Goal: Check status

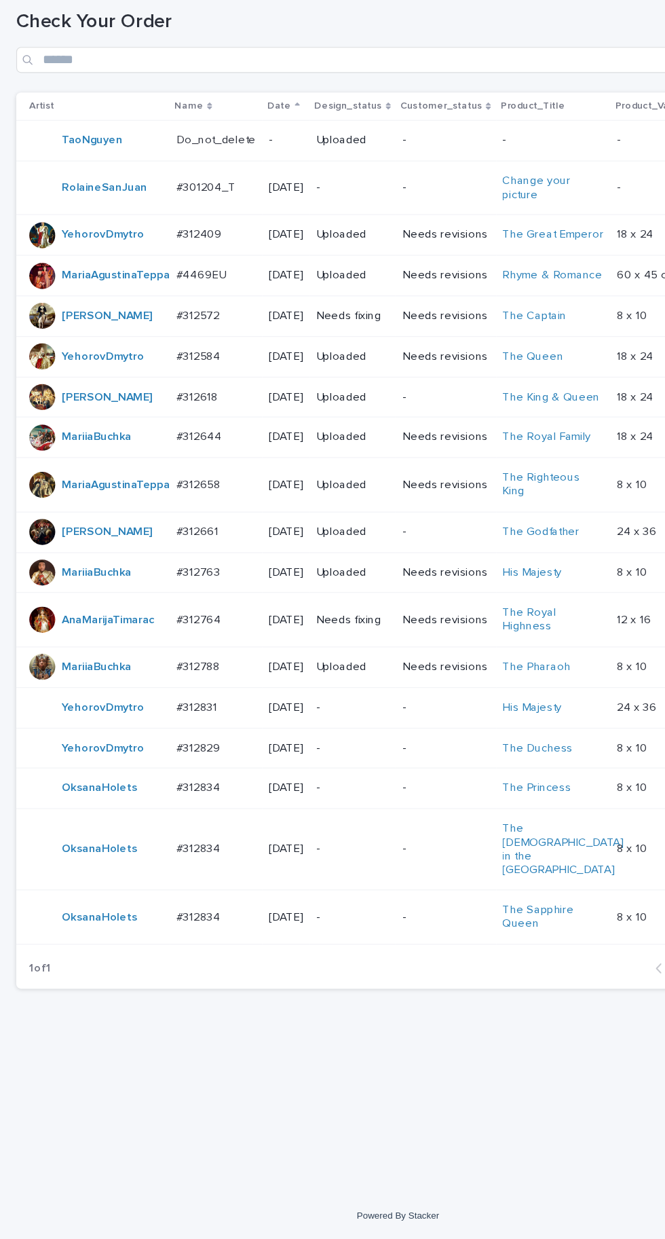
click at [189, 868] on p at bounding box center [180, 863] width 67 height 12
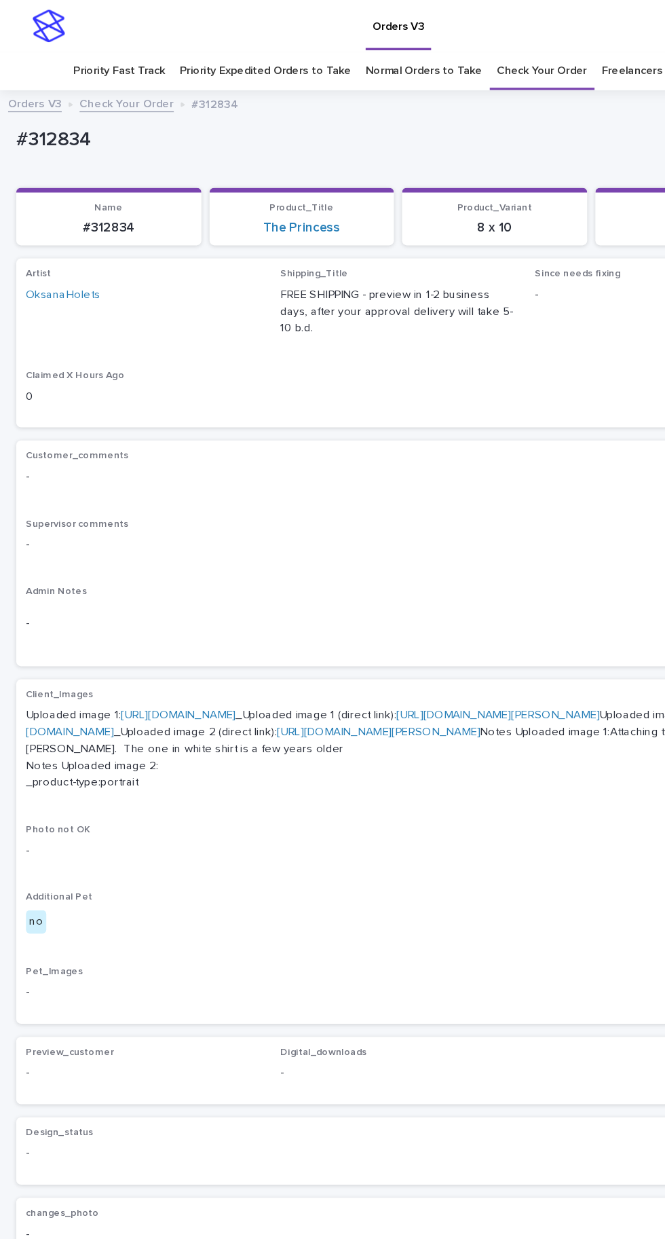
click at [197, 593] on link "[URL][DOMAIN_NAME]" at bounding box center [149, 598] width 96 height 10
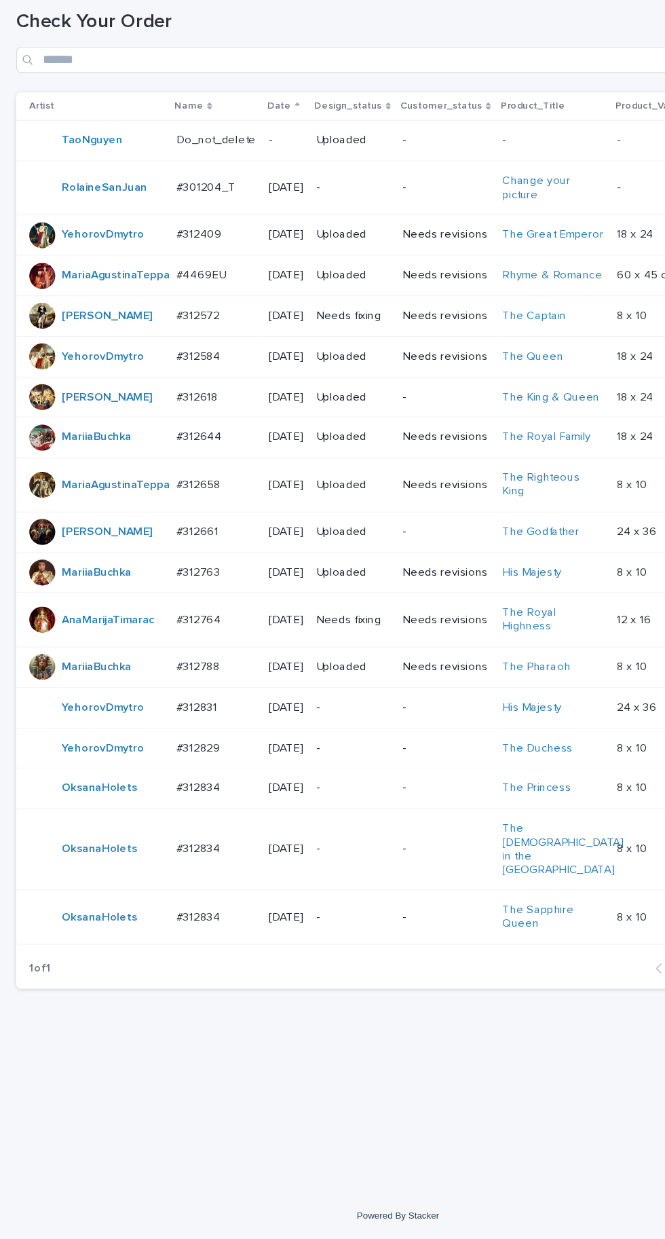
click at [193, 919] on p at bounding box center [180, 914] width 67 height 12
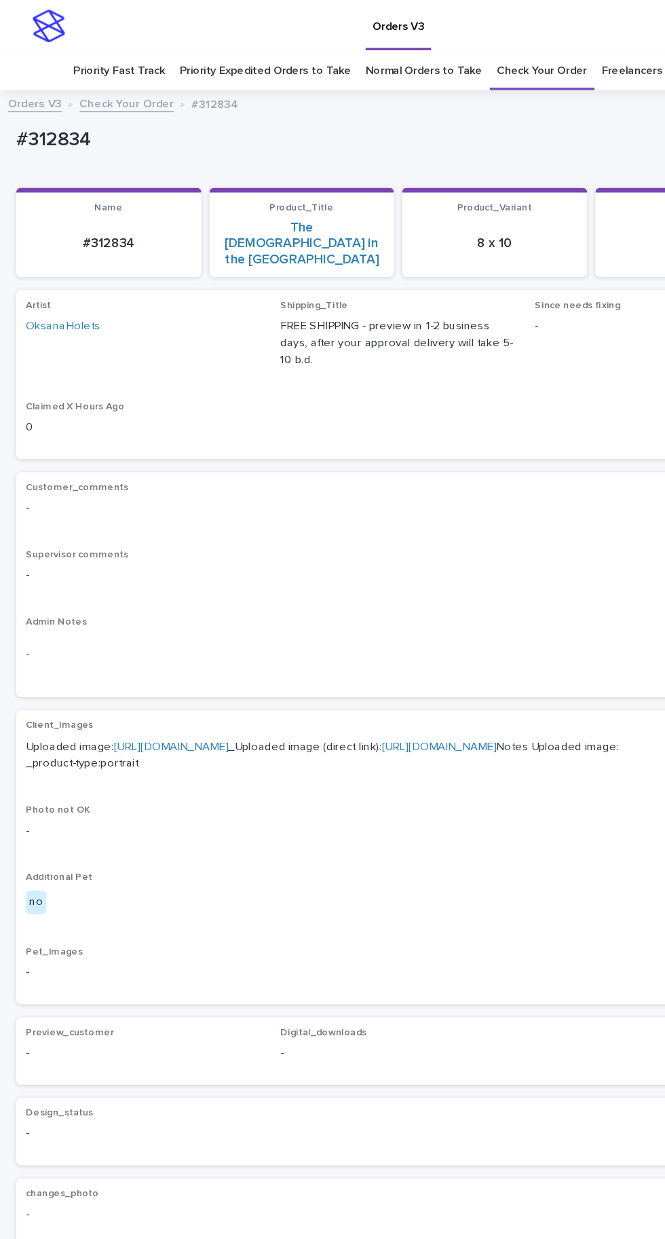
click at [191, 619] on link "[URL][DOMAIN_NAME]" at bounding box center [143, 624] width 96 height 10
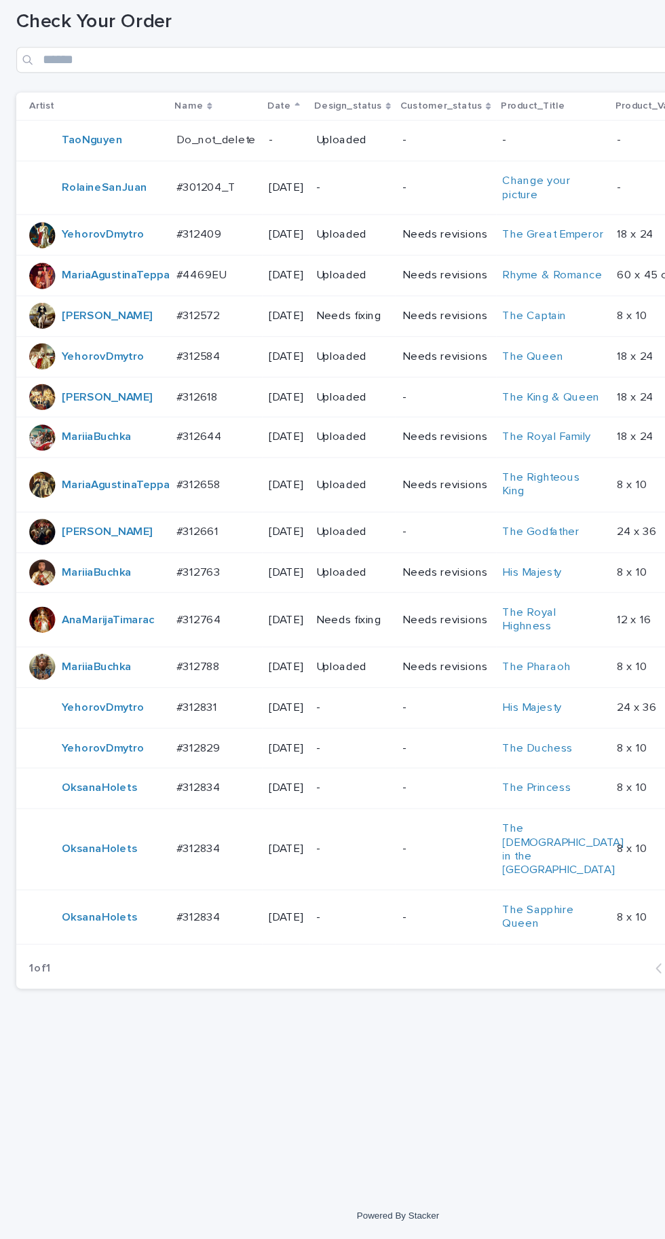
click at [202, 976] on p at bounding box center [180, 971] width 67 height 12
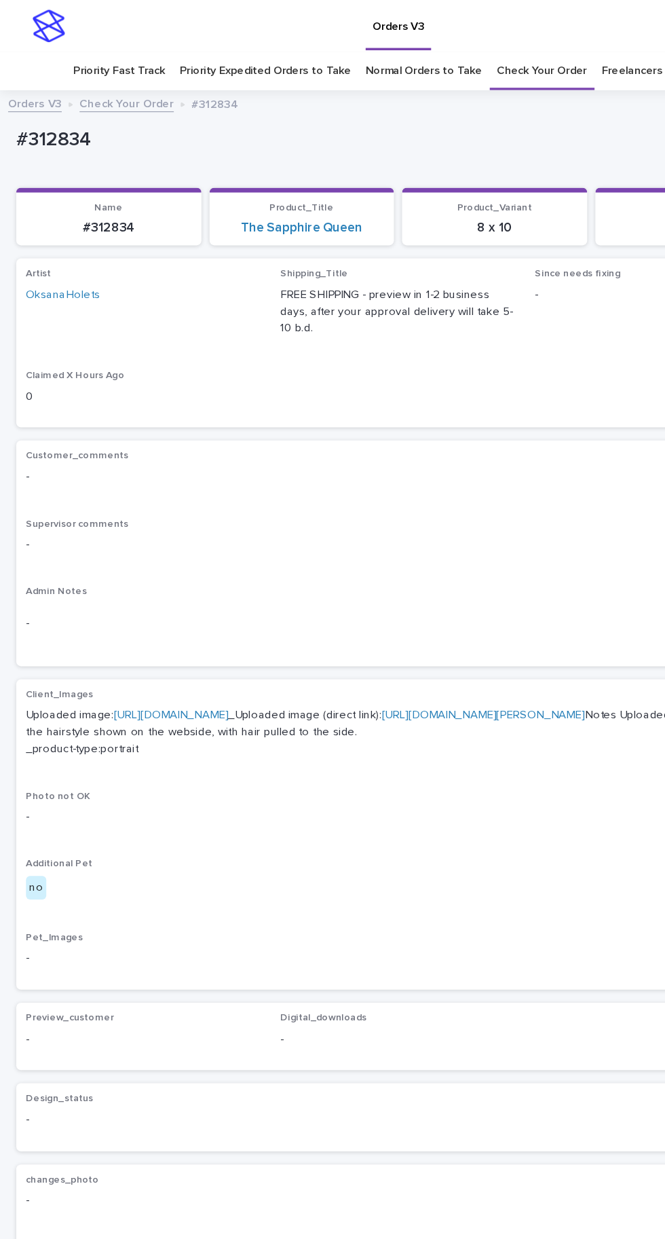
click at [191, 593] on link "[URL][DOMAIN_NAME]" at bounding box center [143, 598] width 96 height 10
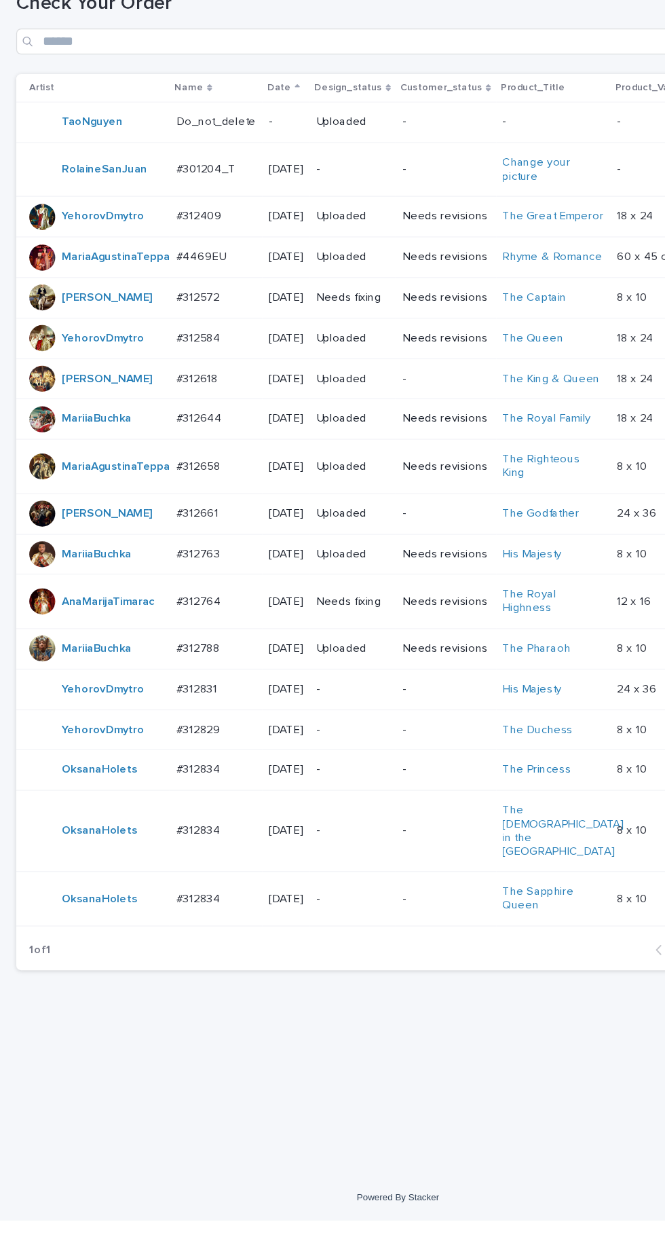
click at [206, 925] on div "#312834 #312834" at bounding box center [180, 913] width 67 height 22
click at [189, 874] on div "#312834 #312834" at bounding box center [180, 862] width 67 height 22
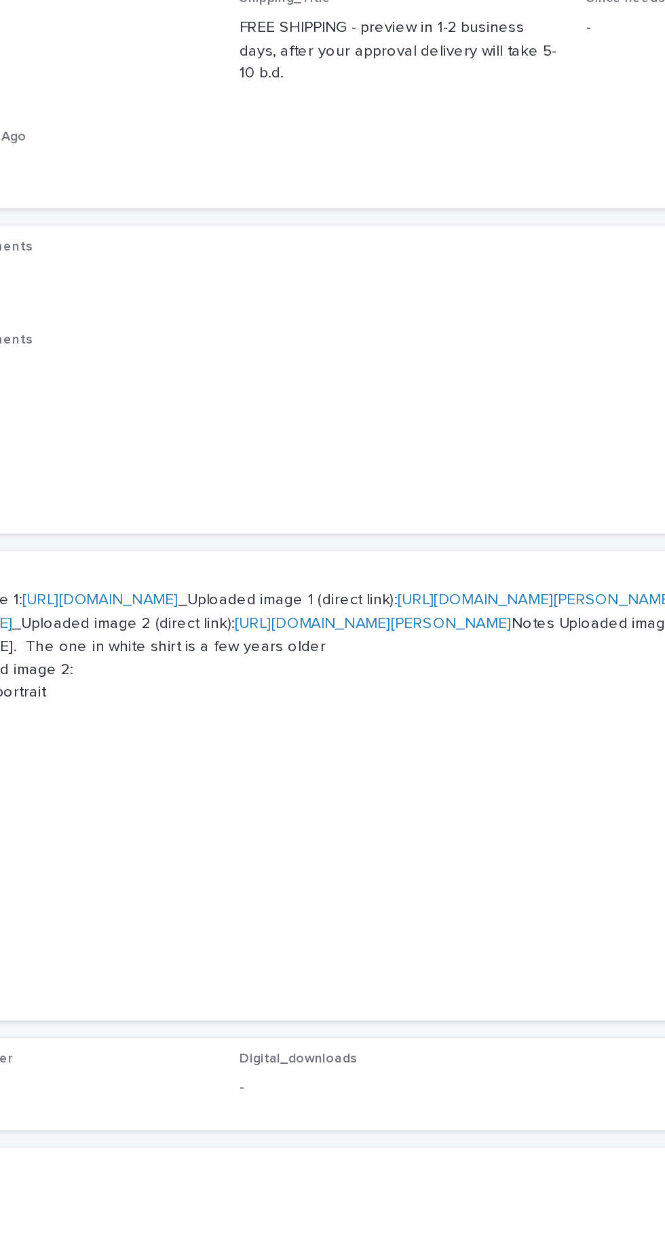
scroll to position [42, 0]
